Goal: Transaction & Acquisition: Purchase product/service

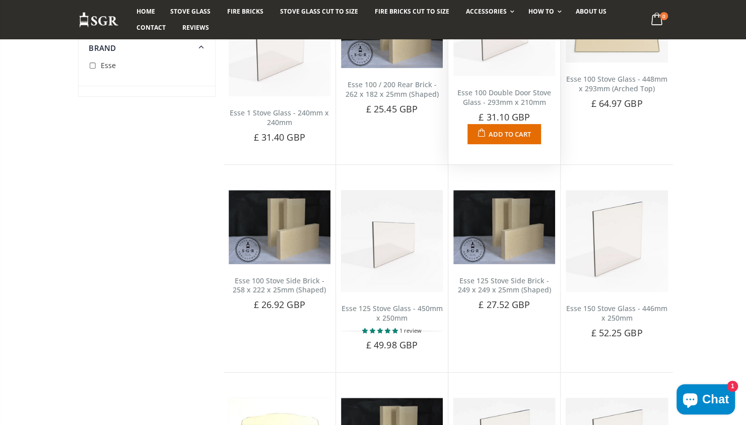
scroll to position [201, 0]
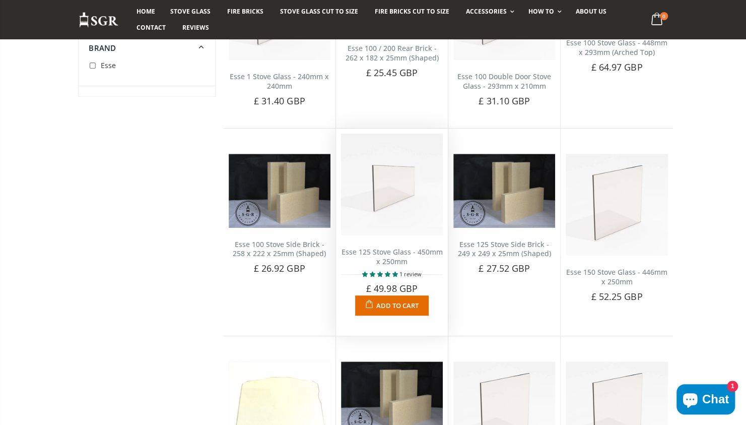
click at [400, 253] on link "Esse 125 Stove Glass - 450mm x 250mm" at bounding box center [391, 256] width 101 height 19
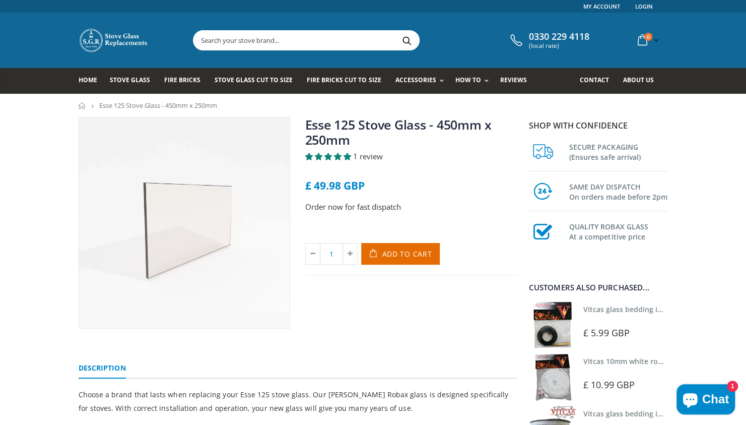
scroll to position [50, 0]
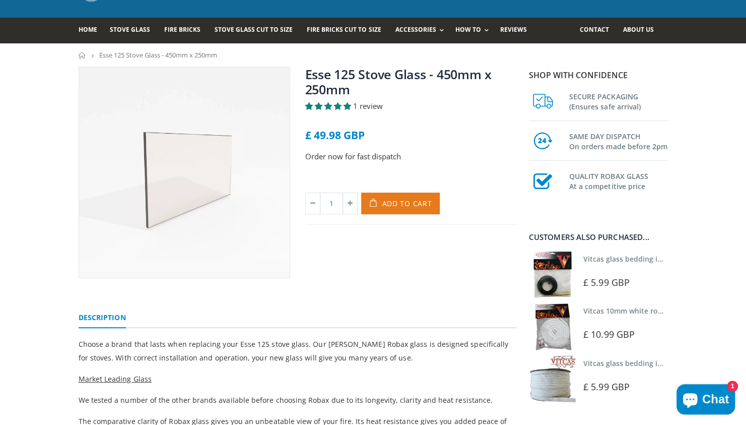
click at [408, 203] on span "Add to Cart" at bounding box center [407, 203] width 50 height 10
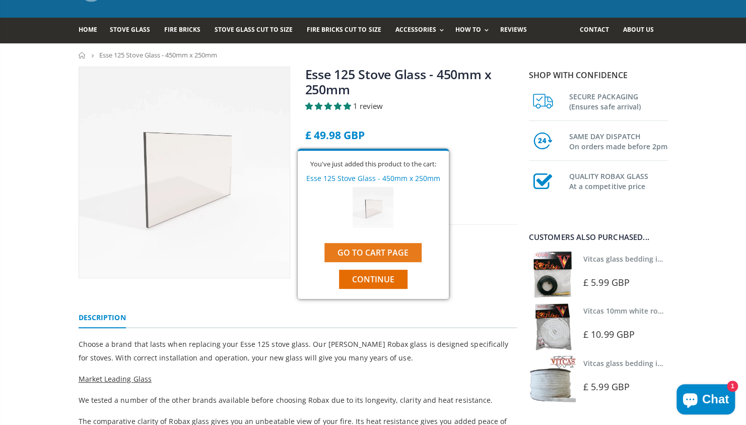
click at [385, 258] on link "Go to cart page" at bounding box center [372, 252] width 97 height 19
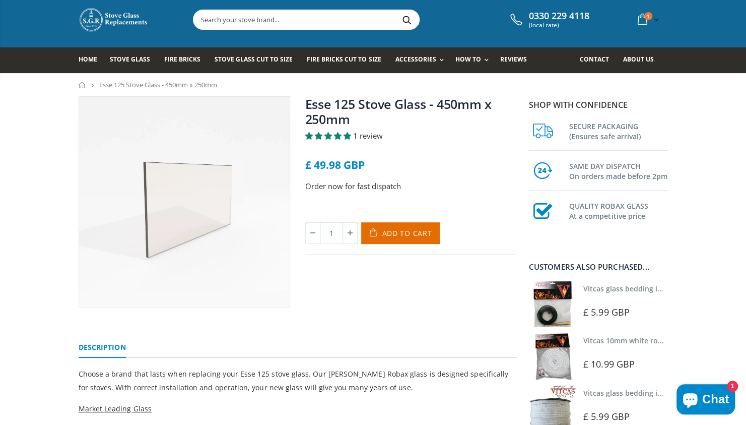
scroll to position [0, 0]
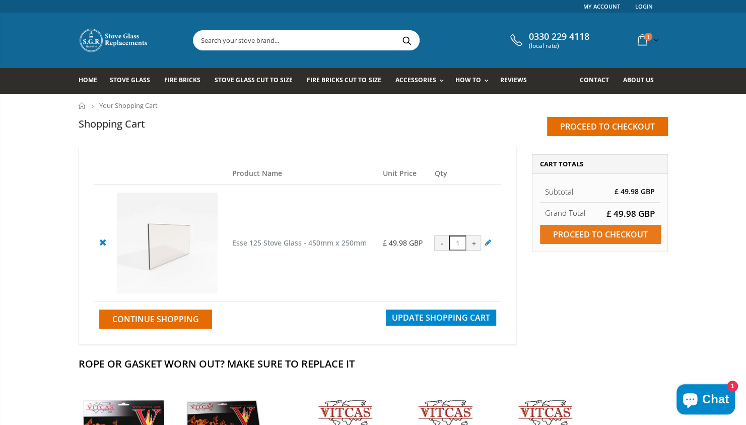
click at [615, 239] on input "Proceed to checkout" at bounding box center [600, 234] width 121 height 19
